Goal: Task Accomplishment & Management: Manage account settings

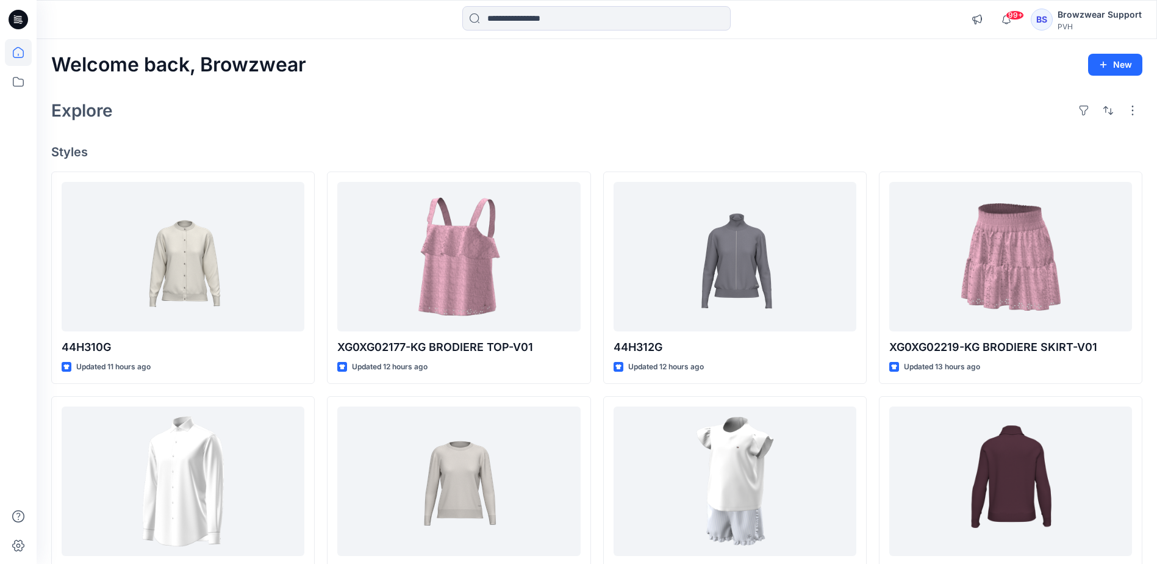
click at [1085, 23] on div "PVH" at bounding box center [1100, 26] width 84 height 9
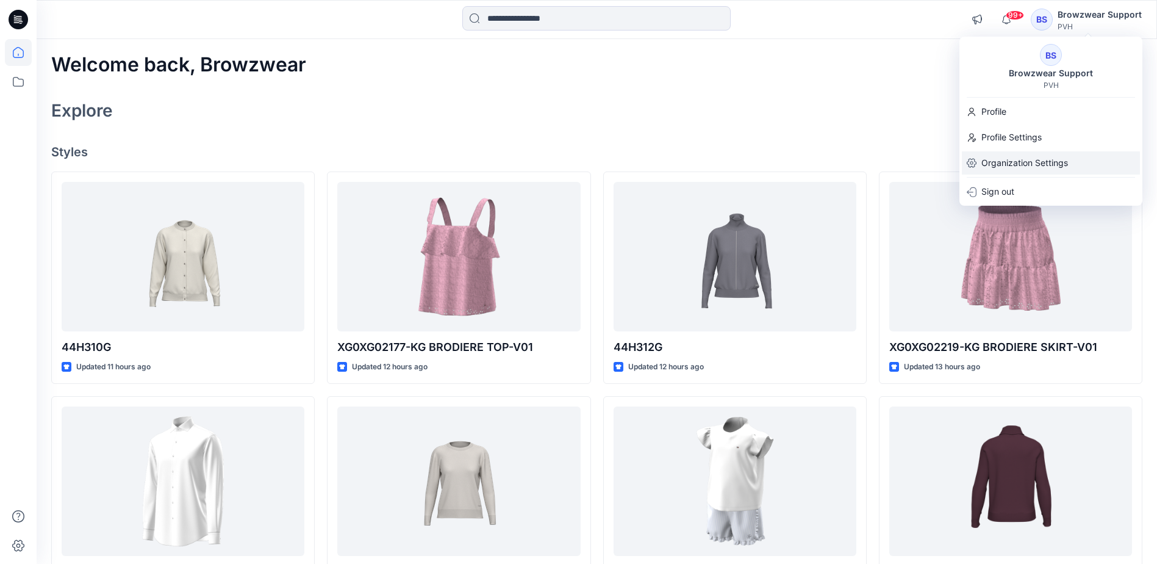
click at [1063, 156] on p "Organization Settings" at bounding box center [1025, 162] width 87 height 23
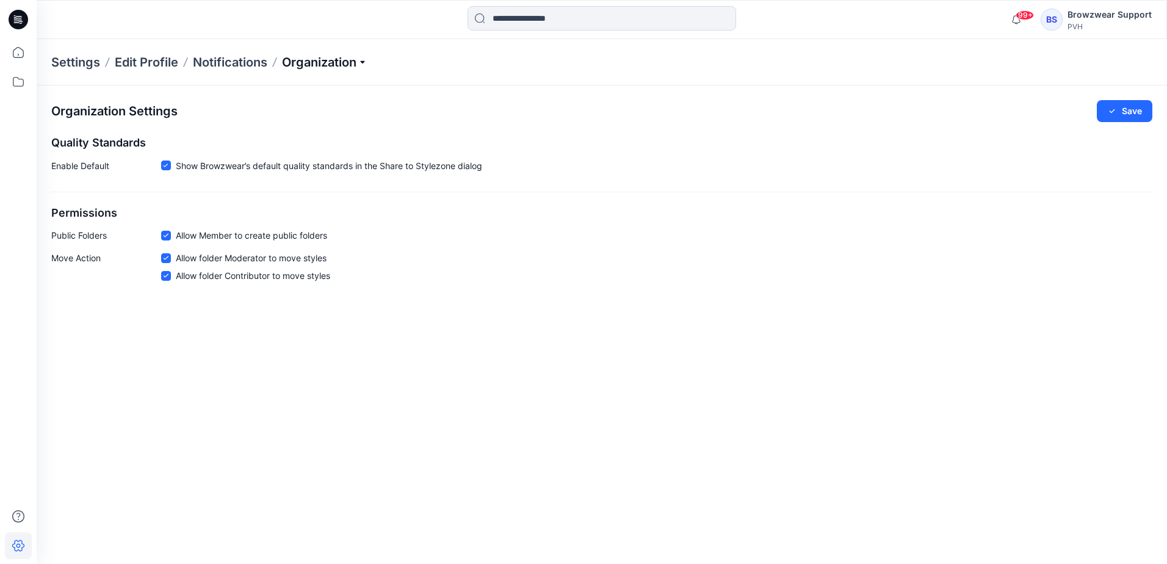
click at [315, 63] on p "Organization" at bounding box center [324, 62] width 85 height 17
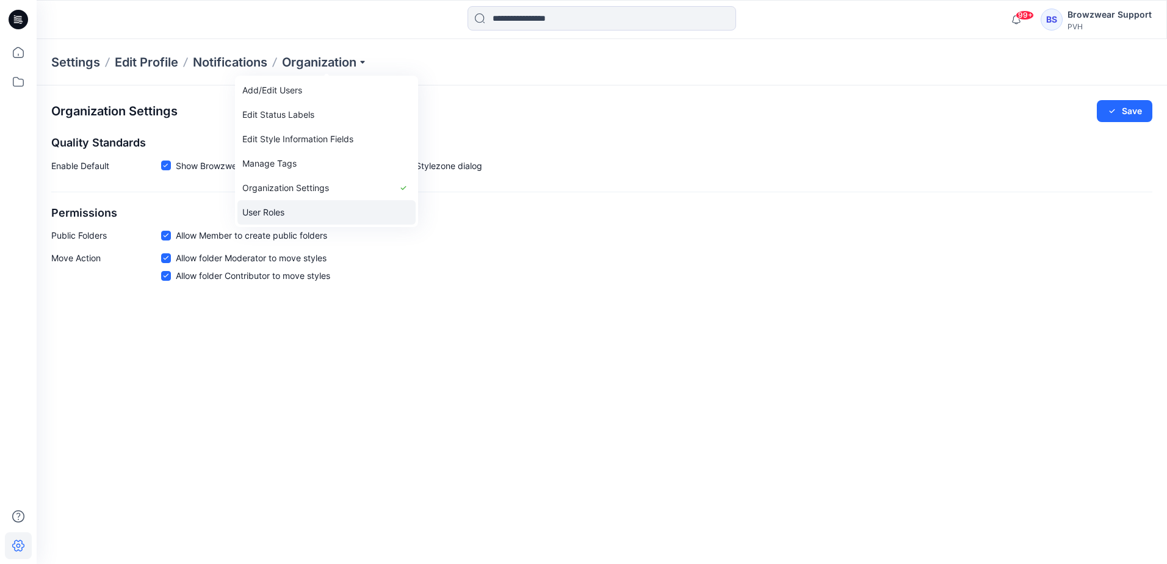
click at [304, 211] on link "User Roles" at bounding box center [326, 212] width 178 height 24
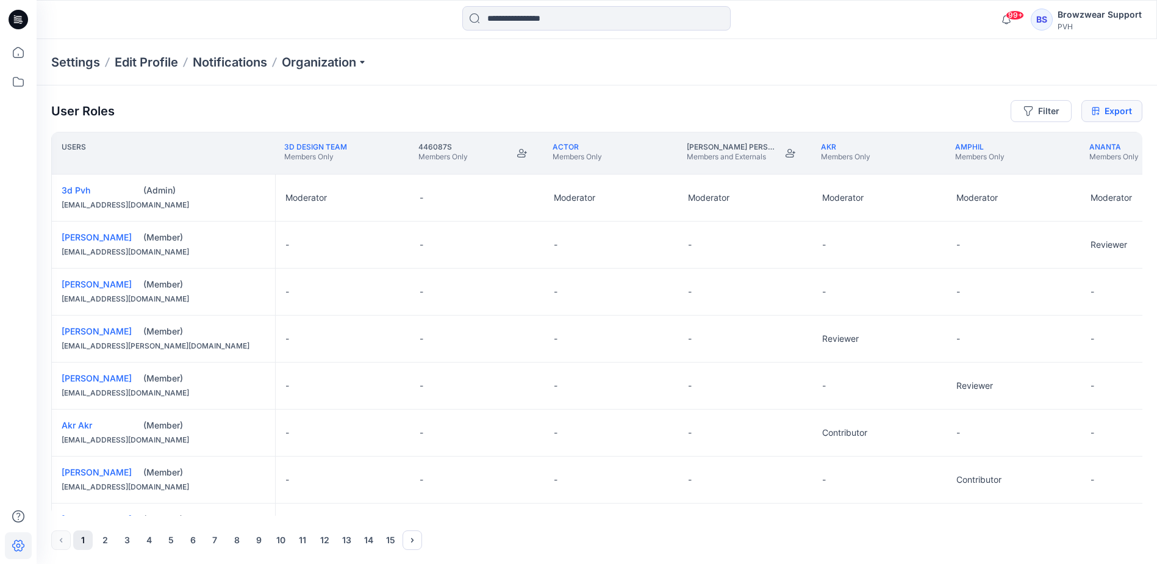
click at [1096, 112] on icon at bounding box center [1096, 111] width 8 height 10
click at [825, 53] on div "Settings Edit Profile Notifications Organization" at bounding box center [597, 62] width 1121 height 46
